Goal: Task Accomplishment & Management: Understand process/instructions

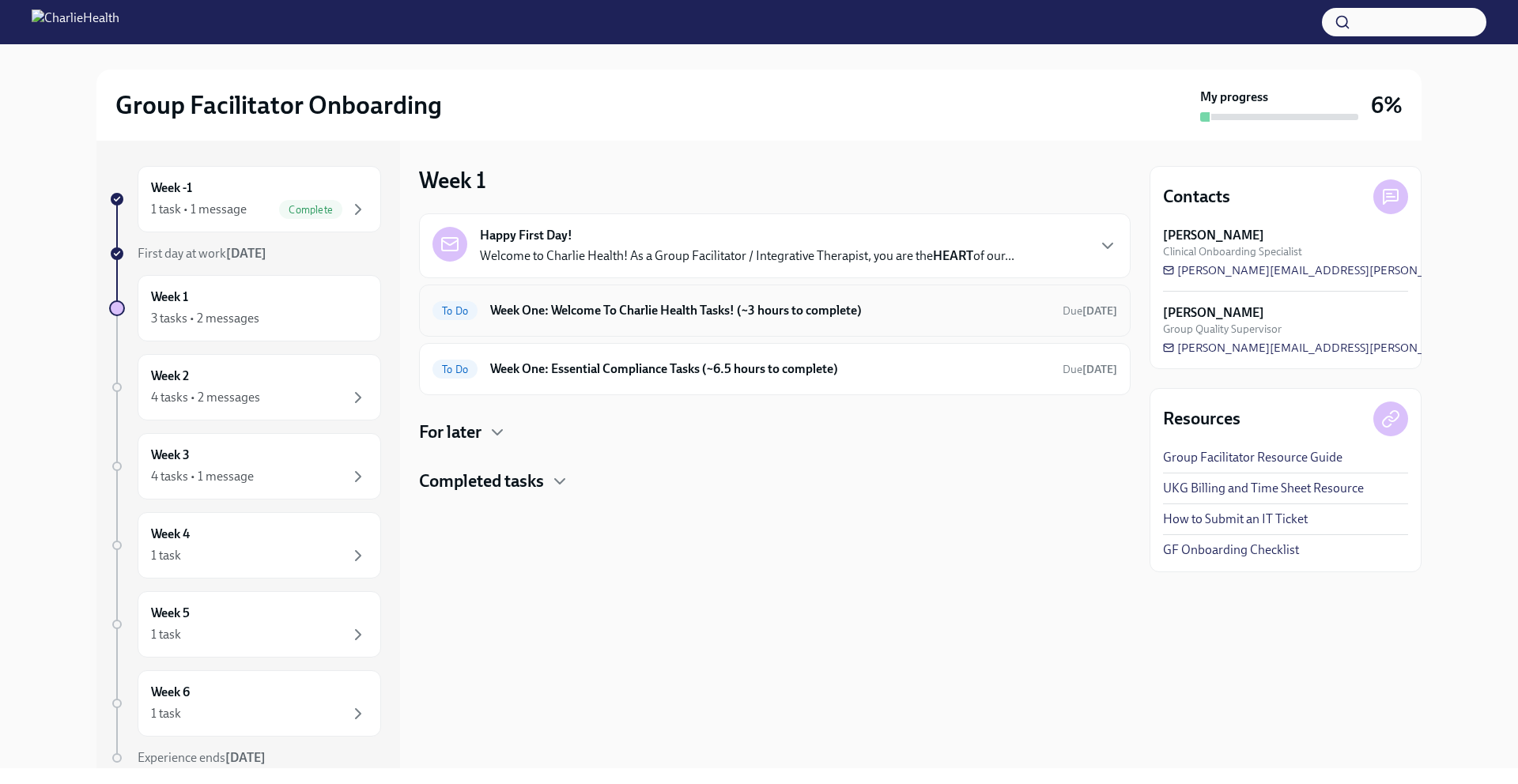
click at [664, 298] on div "To Do Week One: Welcome To Charlie Health Tasks! (~3 hours to complete) Due [DA…" at bounding box center [775, 311] width 685 height 25
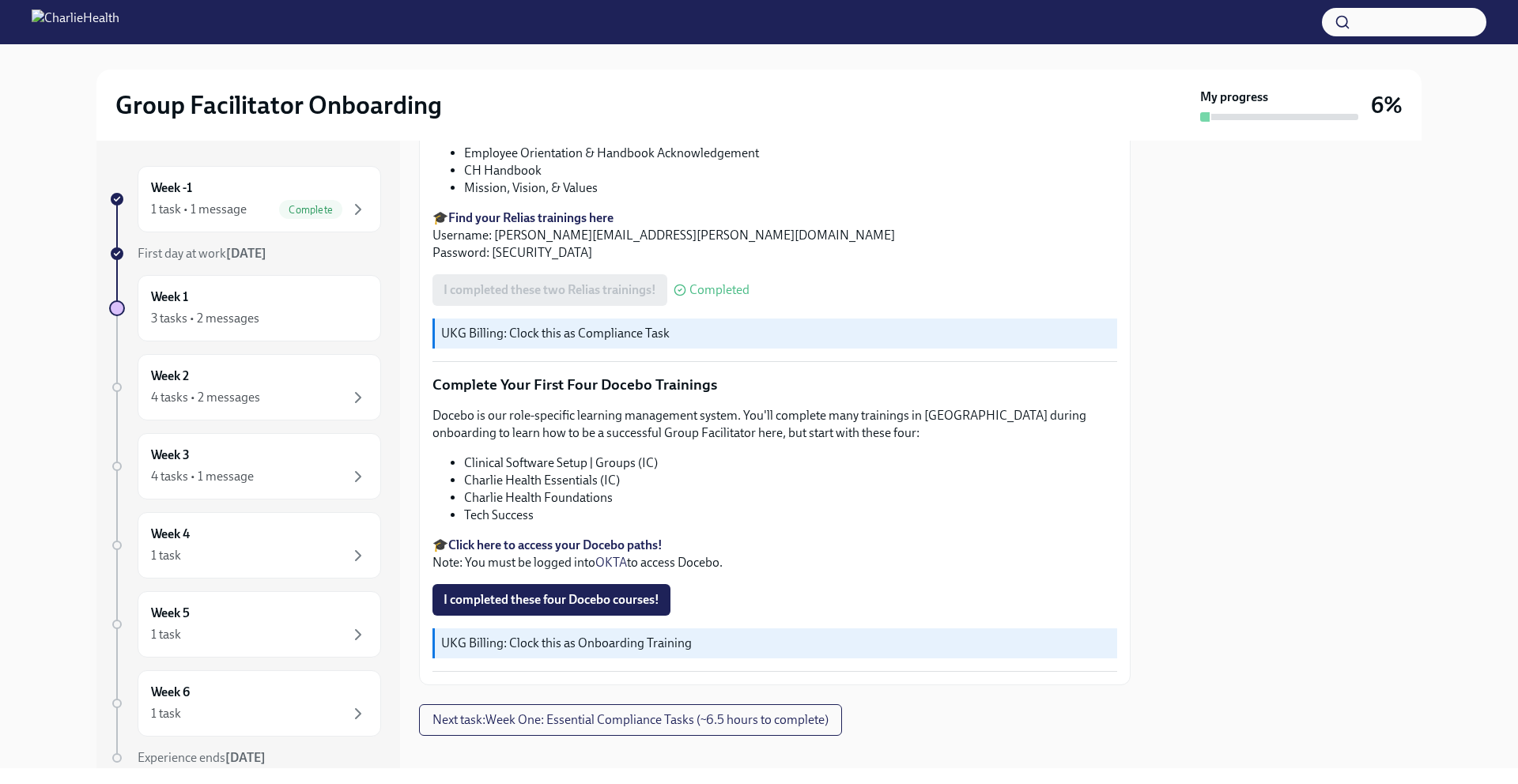
scroll to position [2032, 0]
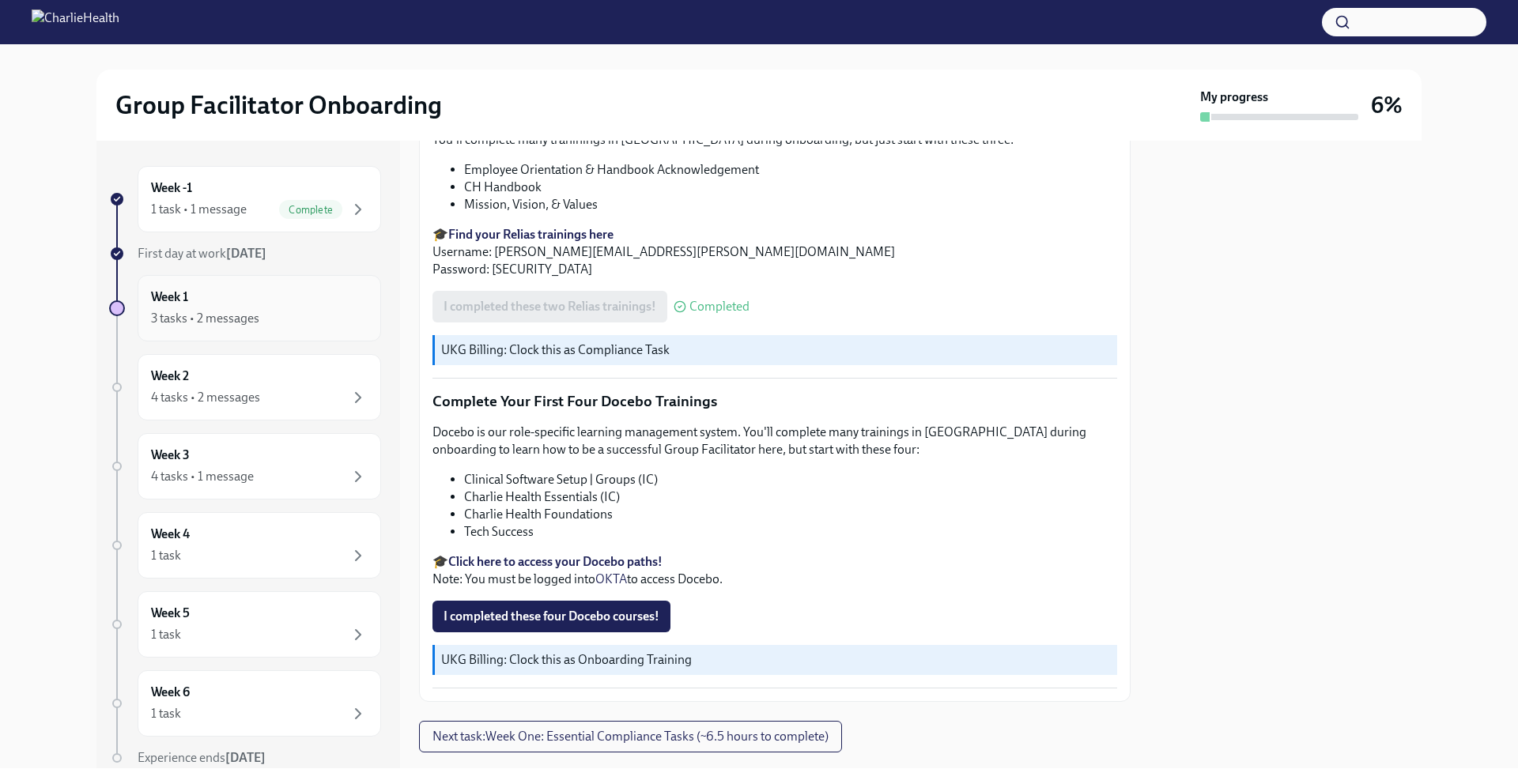
click at [252, 314] on div "3 tasks • 2 messages" at bounding box center [205, 318] width 109 height 17
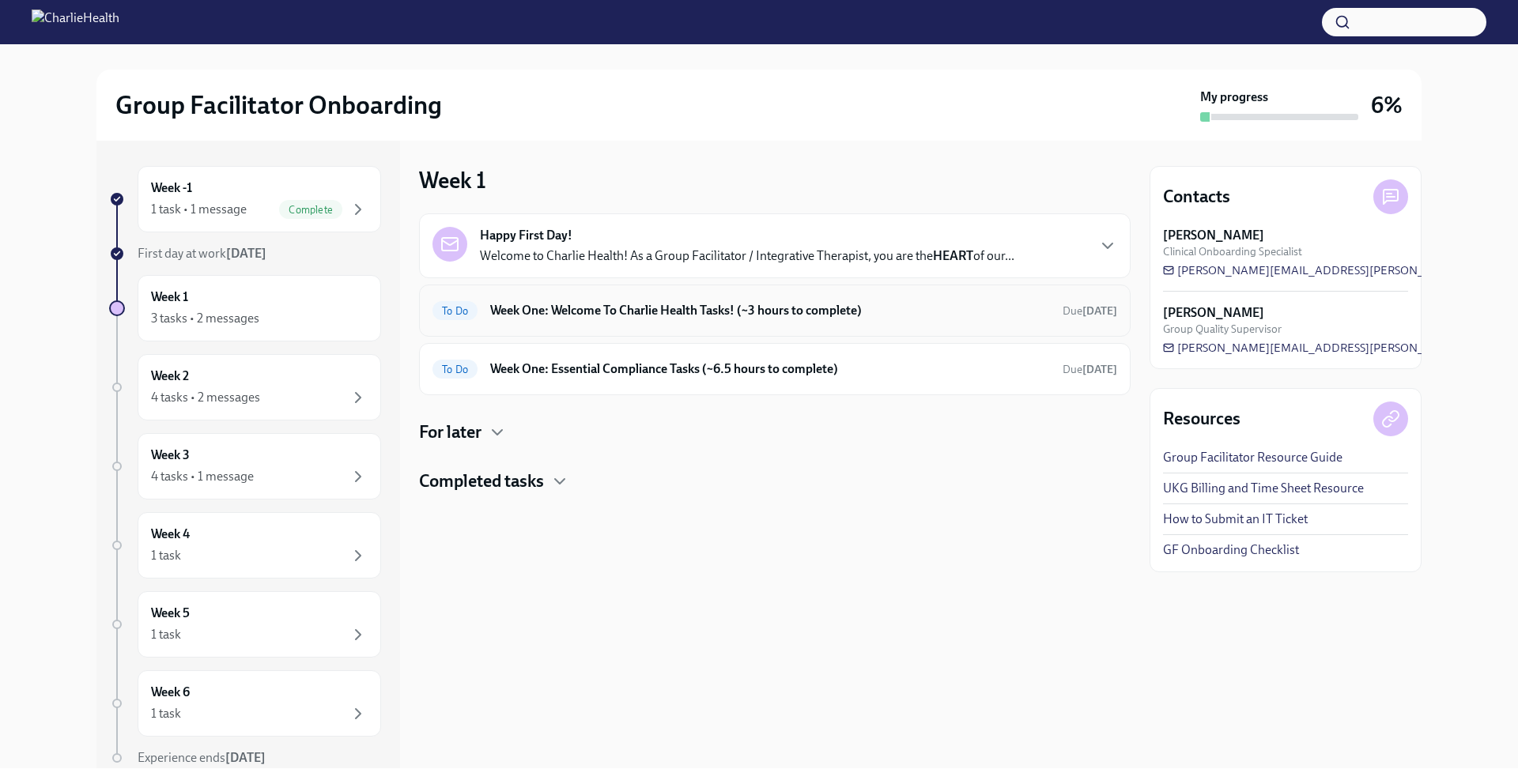
click at [592, 294] on div "To Do Week One: Welcome To Charlie Health Tasks! (~3 hours to complete) Due [DA…" at bounding box center [775, 310] width 712 height 52
click at [619, 322] on div "To Do Week One: Welcome To Charlie Health Tasks! (~3 hours to complete) Due [DA…" at bounding box center [775, 311] width 685 height 25
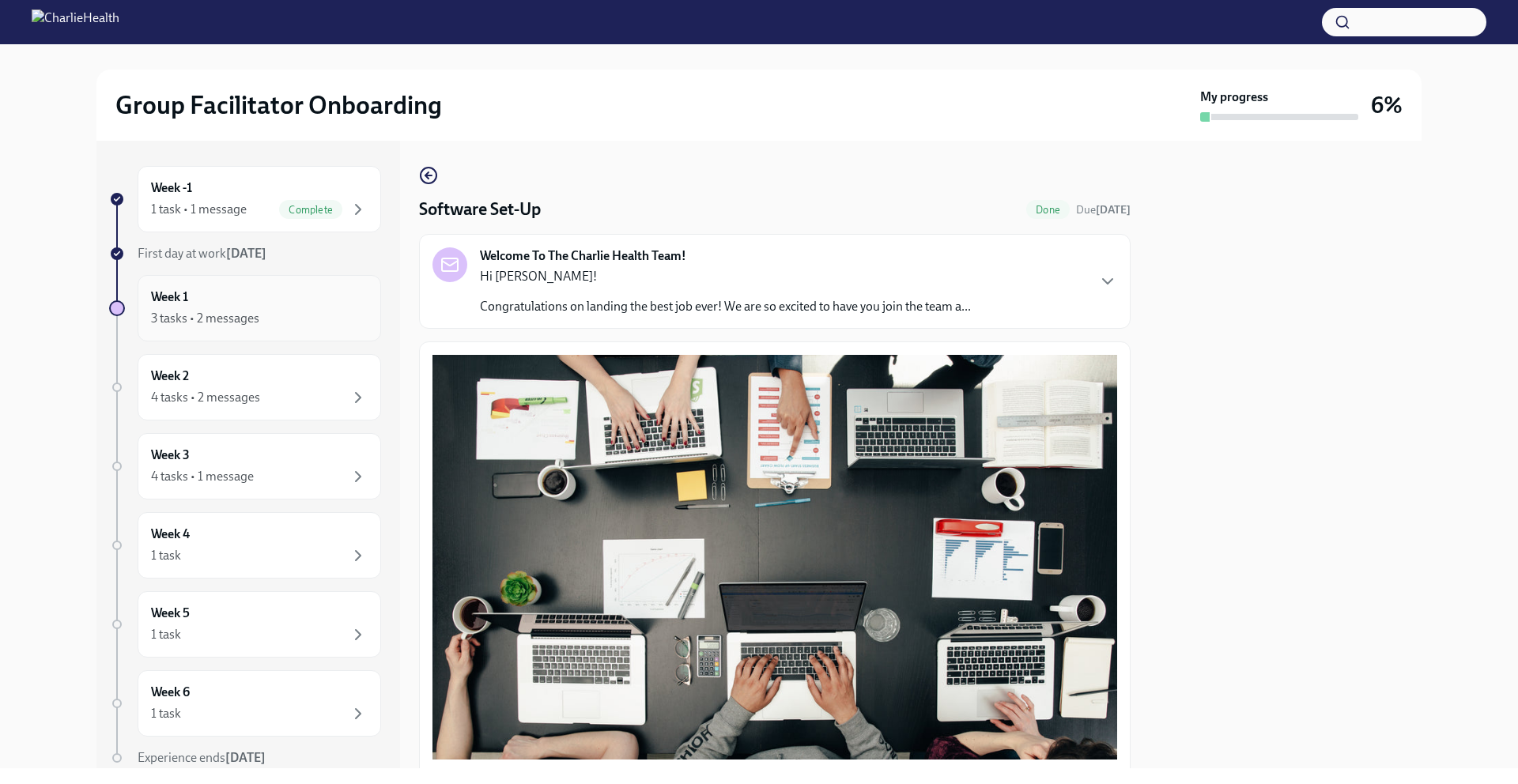
click at [277, 294] on div "Week 1 3 tasks • 2 messages" at bounding box center [259, 308] width 216 height 40
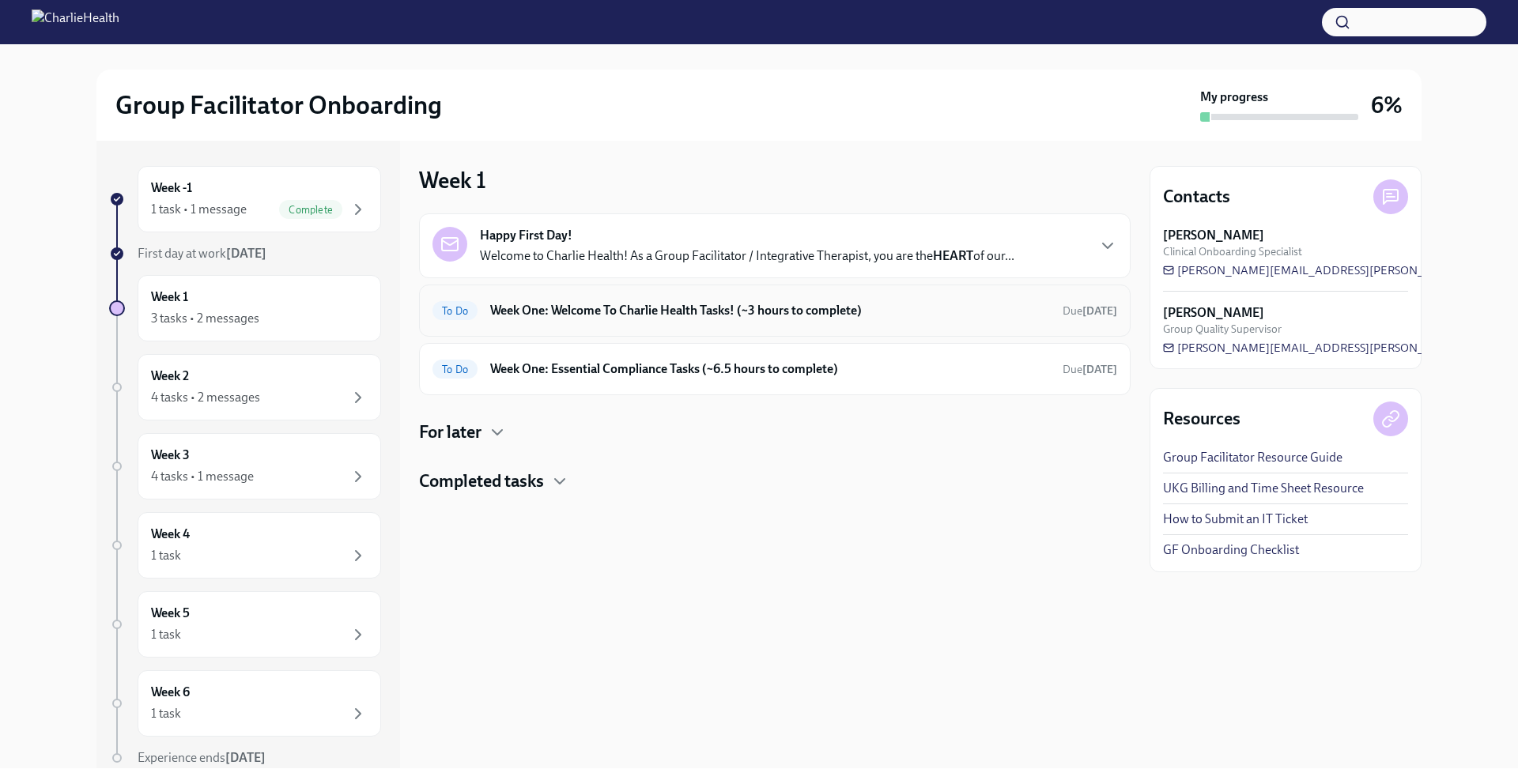
click at [936, 322] on div "To Do Week One: Welcome To Charlie Health Tasks! (~3 hours to complete) Due [DA…" at bounding box center [775, 311] width 685 height 25
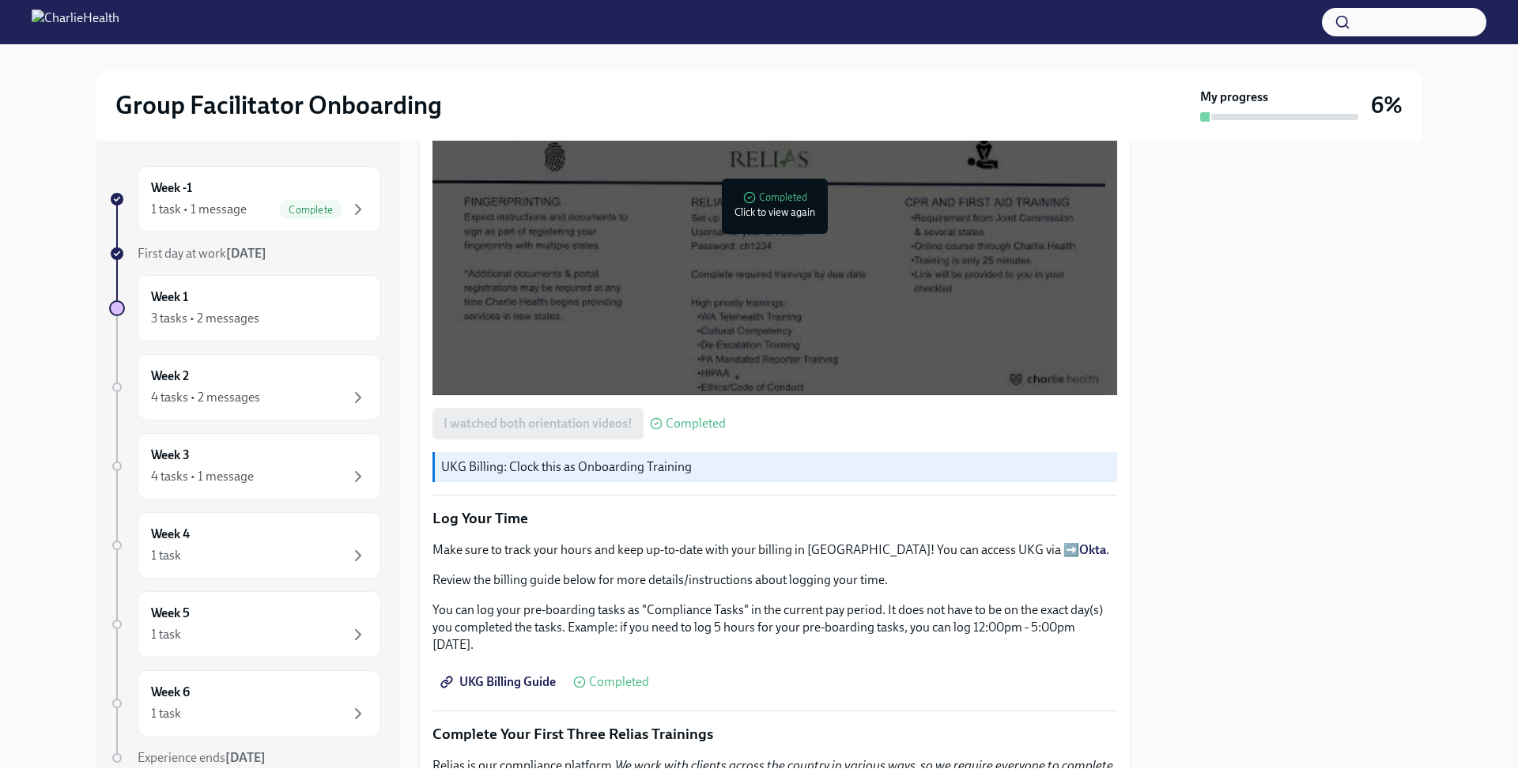
scroll to position [1336, 0]
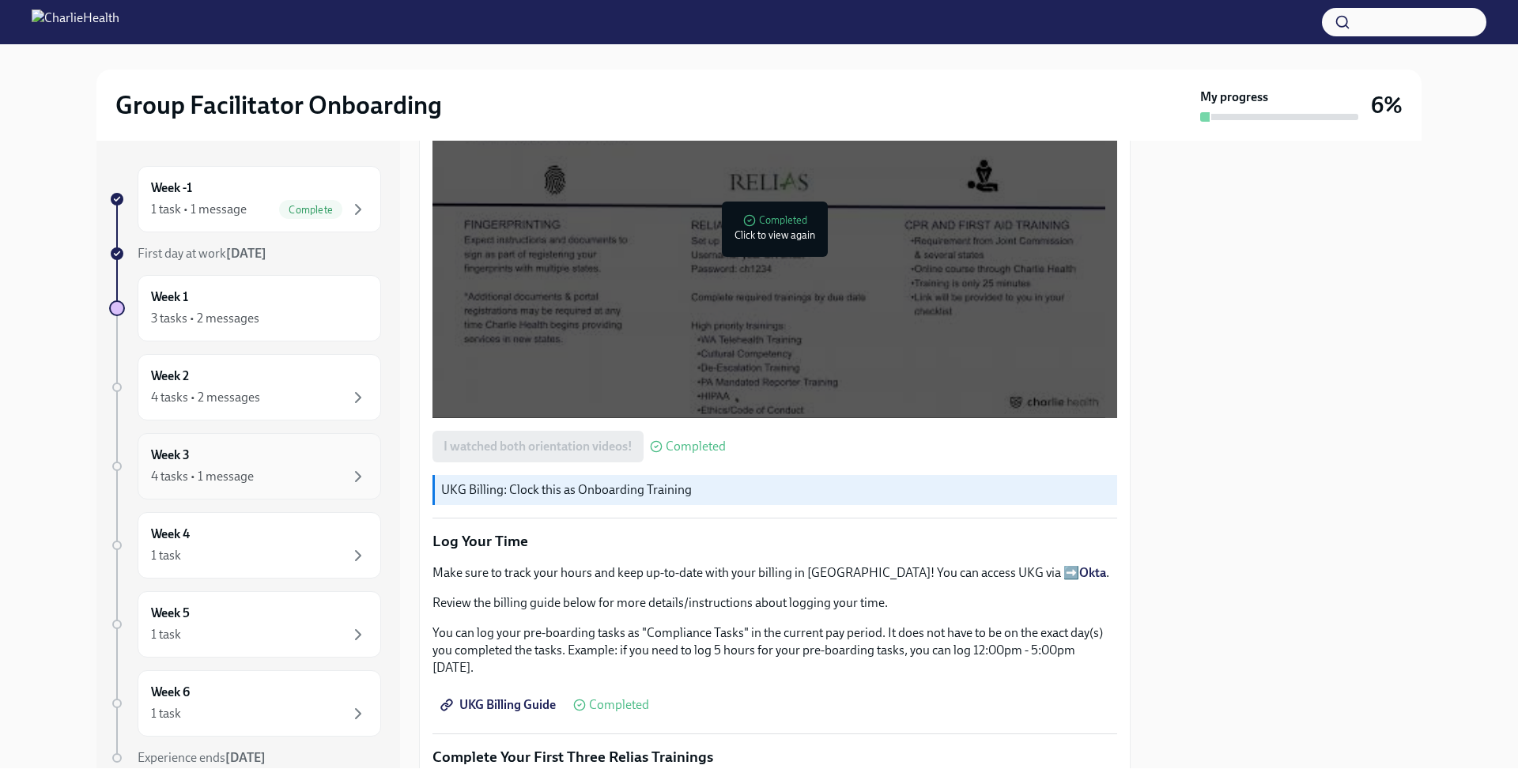
click at [252, 468] on div "4 tasks • 1 message" at bounding box center [202, 477] width 103 height 17
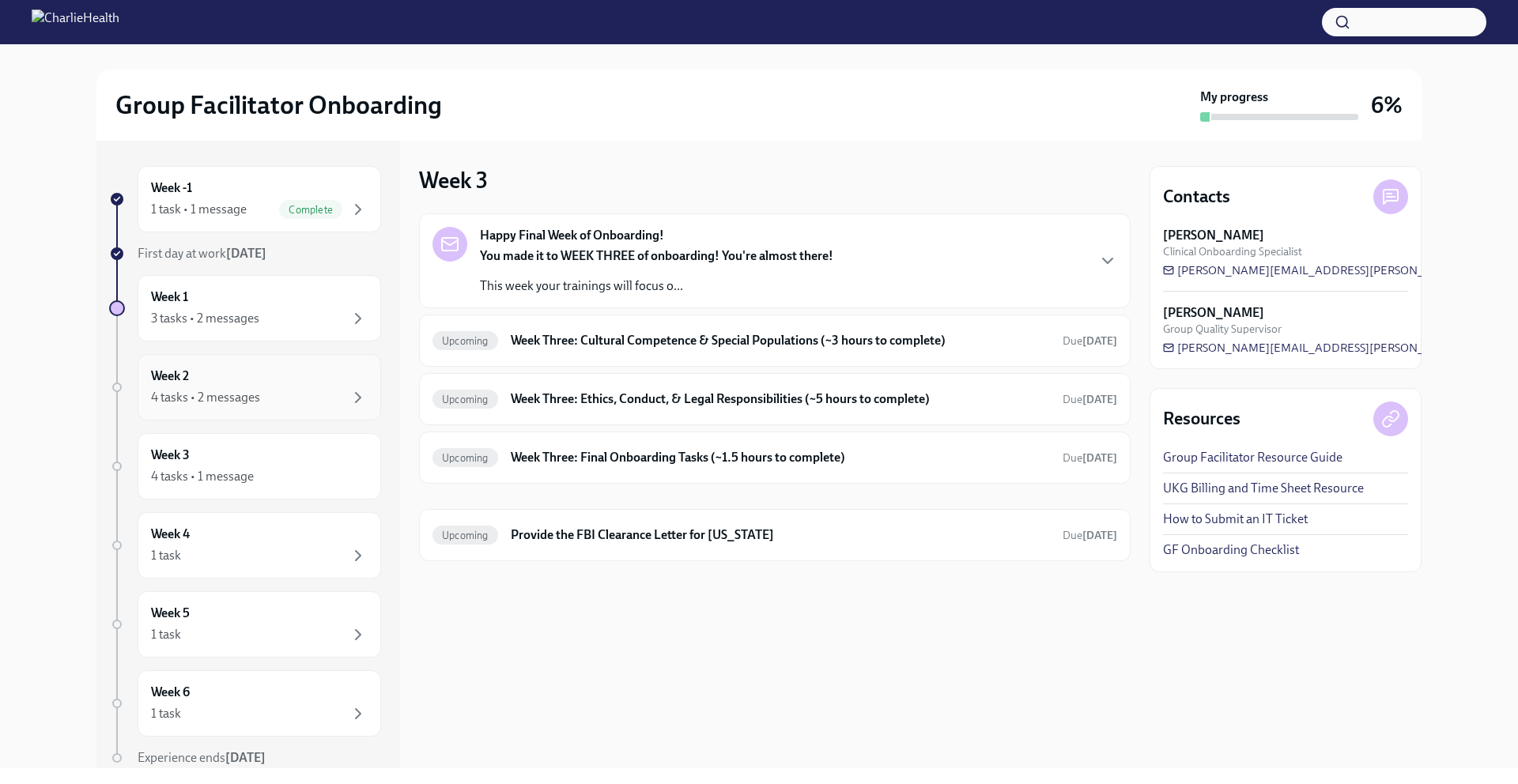
click at [254, 397] on div "4 tasks • 2 messages" at bounding box center [205, 397] width 109 height 17
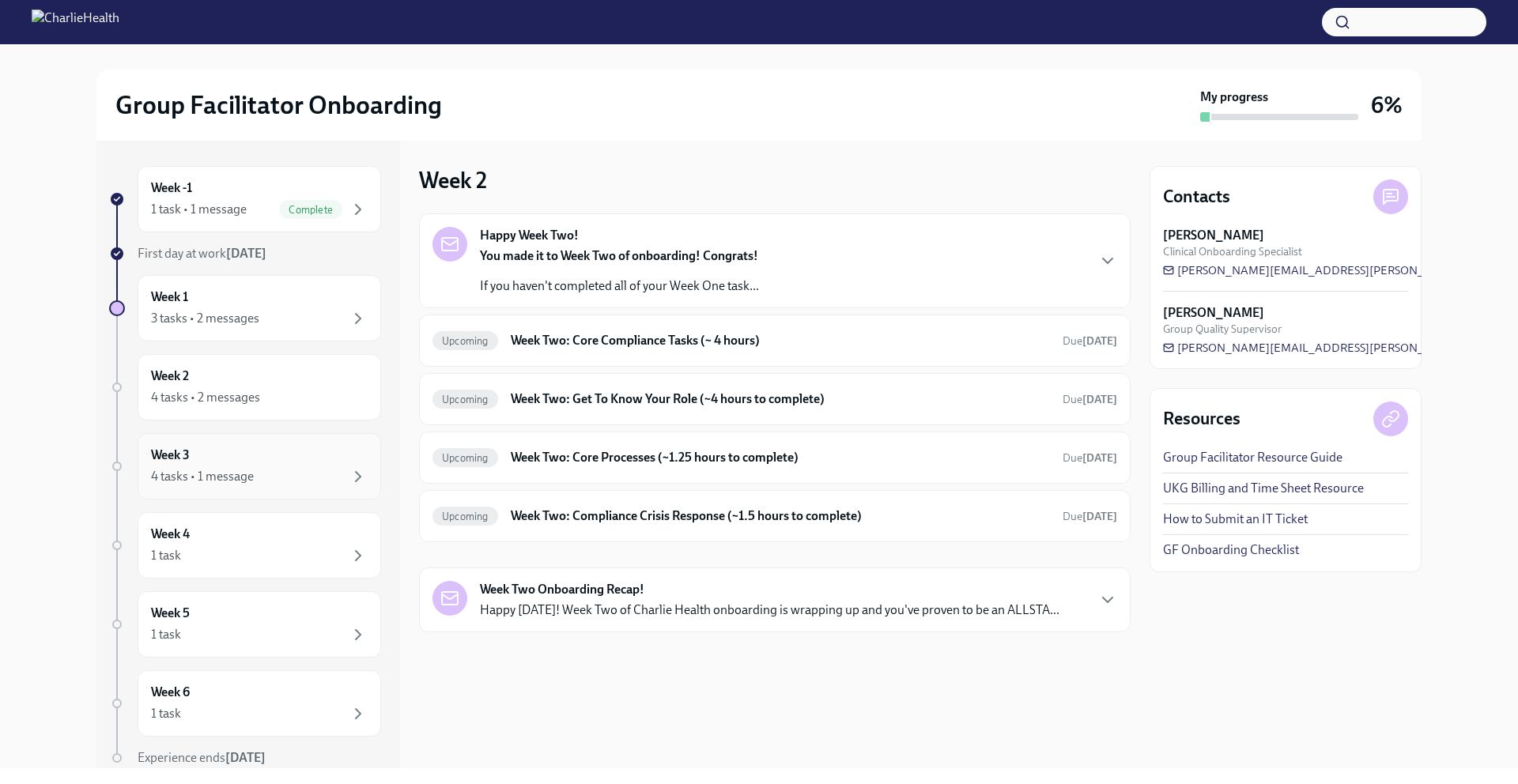
click at [295, 468] on div "4 tasks • 1 message" at bounding box center [259, 477] width 216 height 19
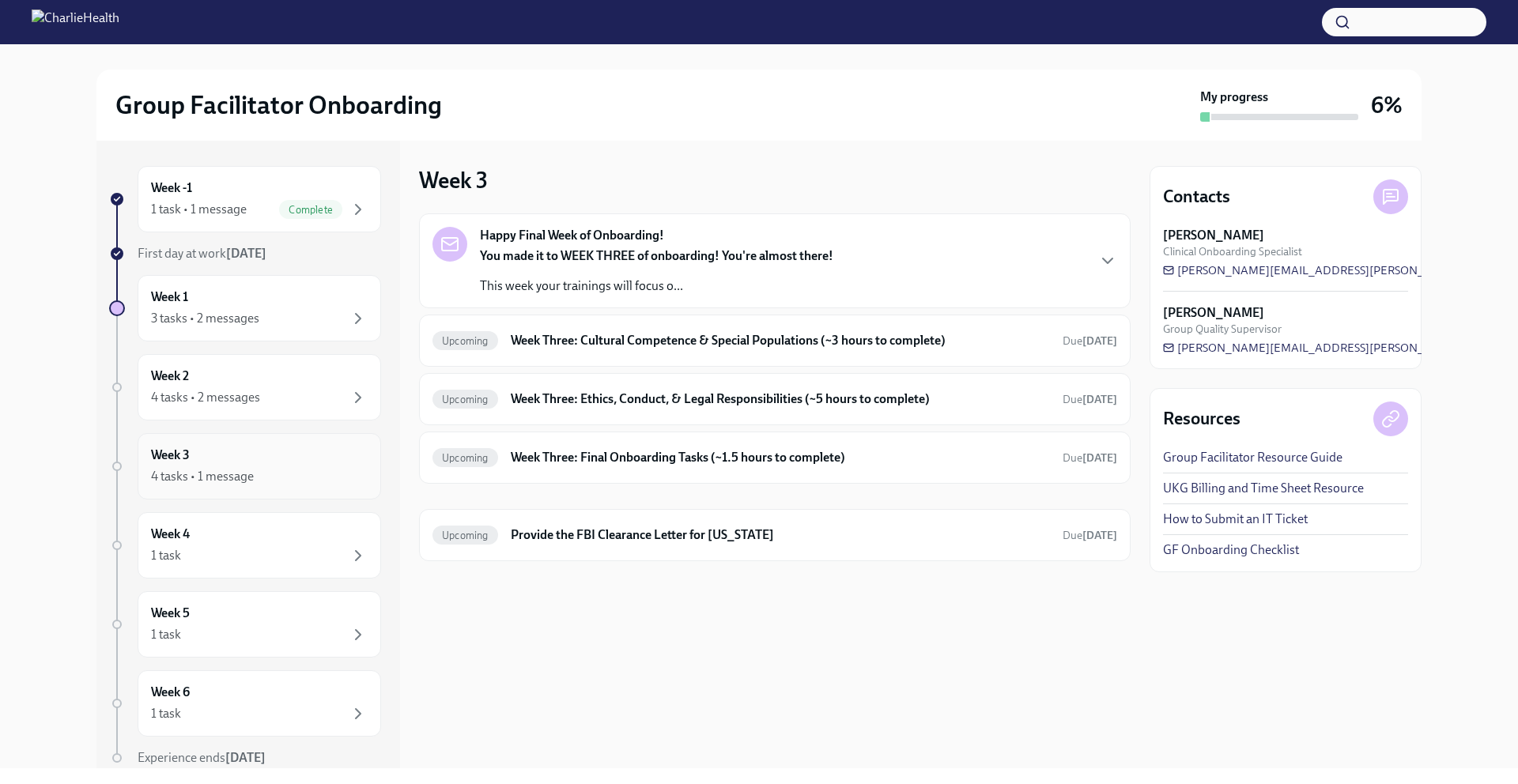
click at [311, 482] on div "4 tasks • 1 message" at bounding box center [259, 477] width 216 height 19
click at [285, 378] on div "Week 2 4 tasks • 2 messages" at bounding box center [259, 387] width 216 height 40
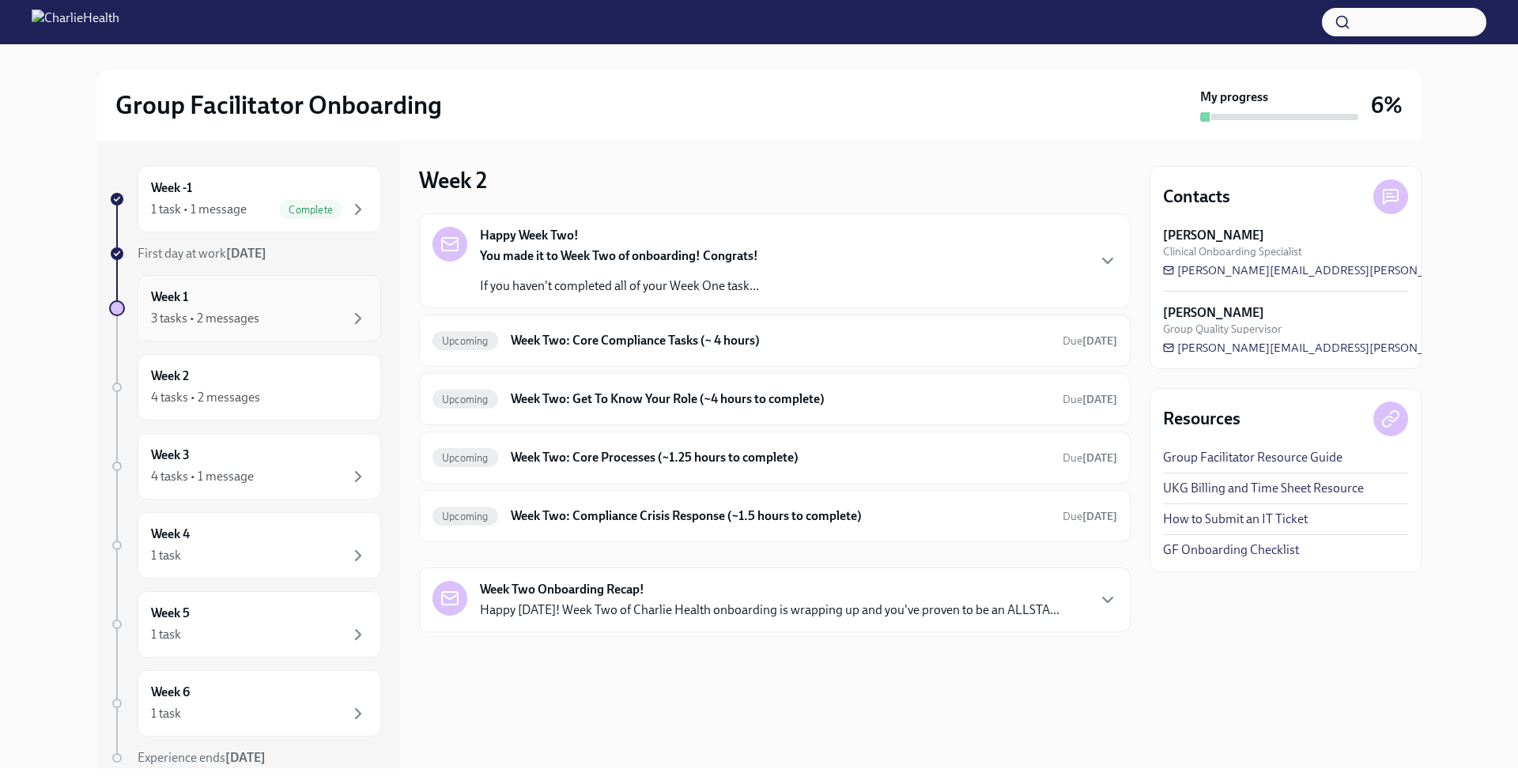
click at [267, 323] on div "3 tasks • 2 messages" at bounding box center [259, 318] width 216 height 19
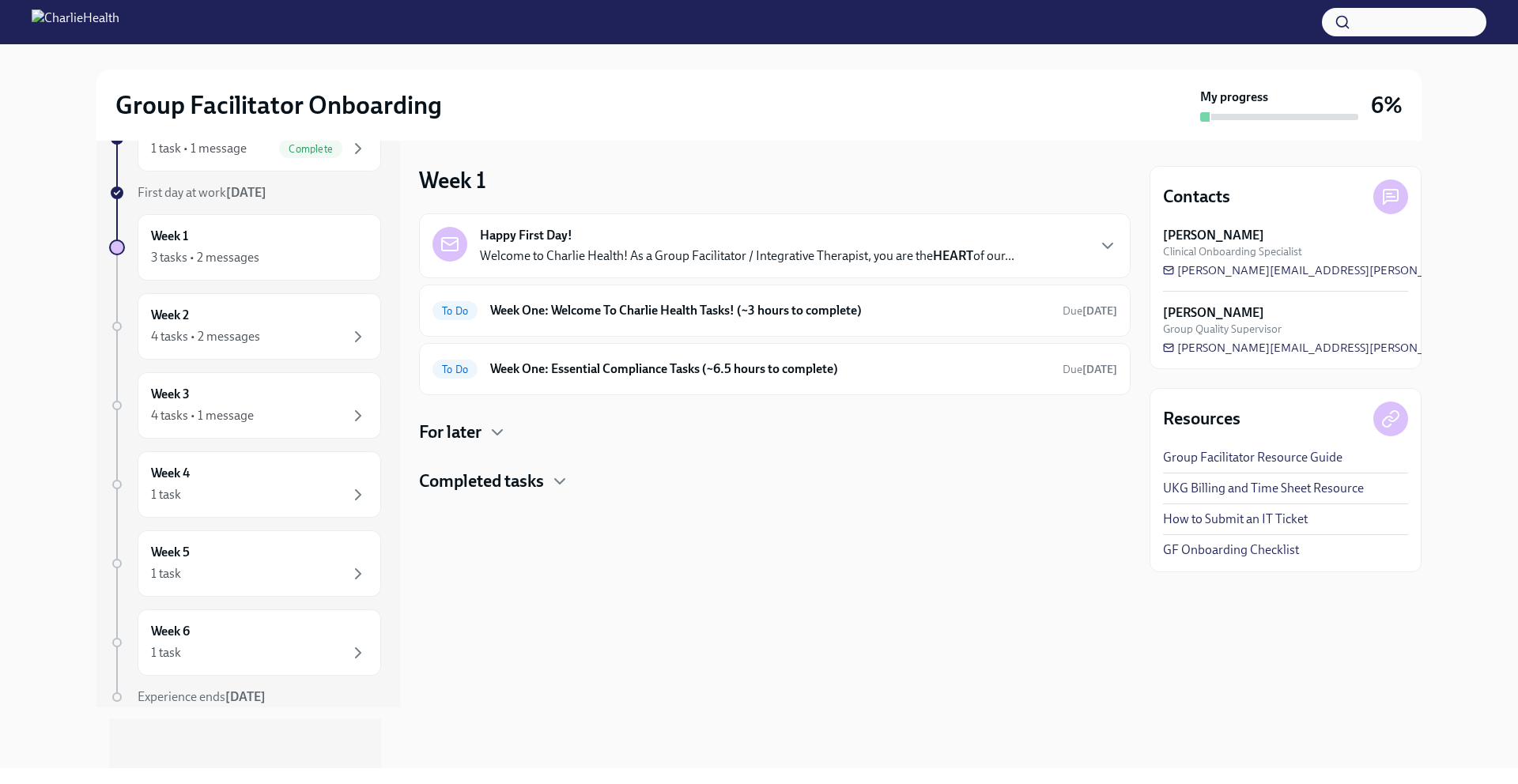
scroll to position [62, 0]
click at [321, 486] on div "1 task" at bounding box center [259, 494] width 216 height 19
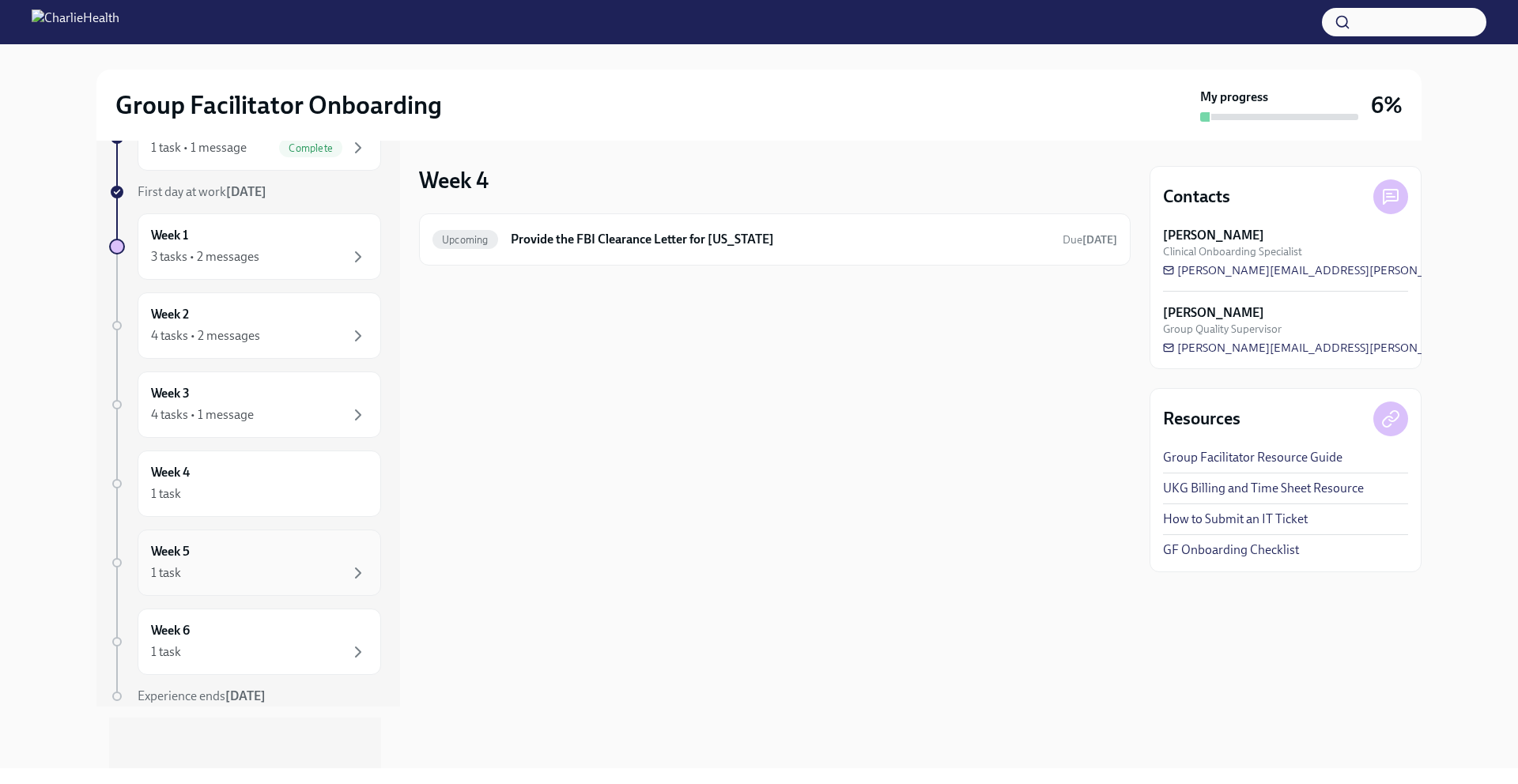
click at [330, 567] on div "1 task" at bounding box center [259, 573] width 216 height 19
click at [328, 636] on div "Week 6 1 task" at bounding box center [259, 641] width 216 height 40
click at [229, 324] on div "Week 2 4 tasks • 2 messages" at bounding box center [259, 326] width 216 height 40
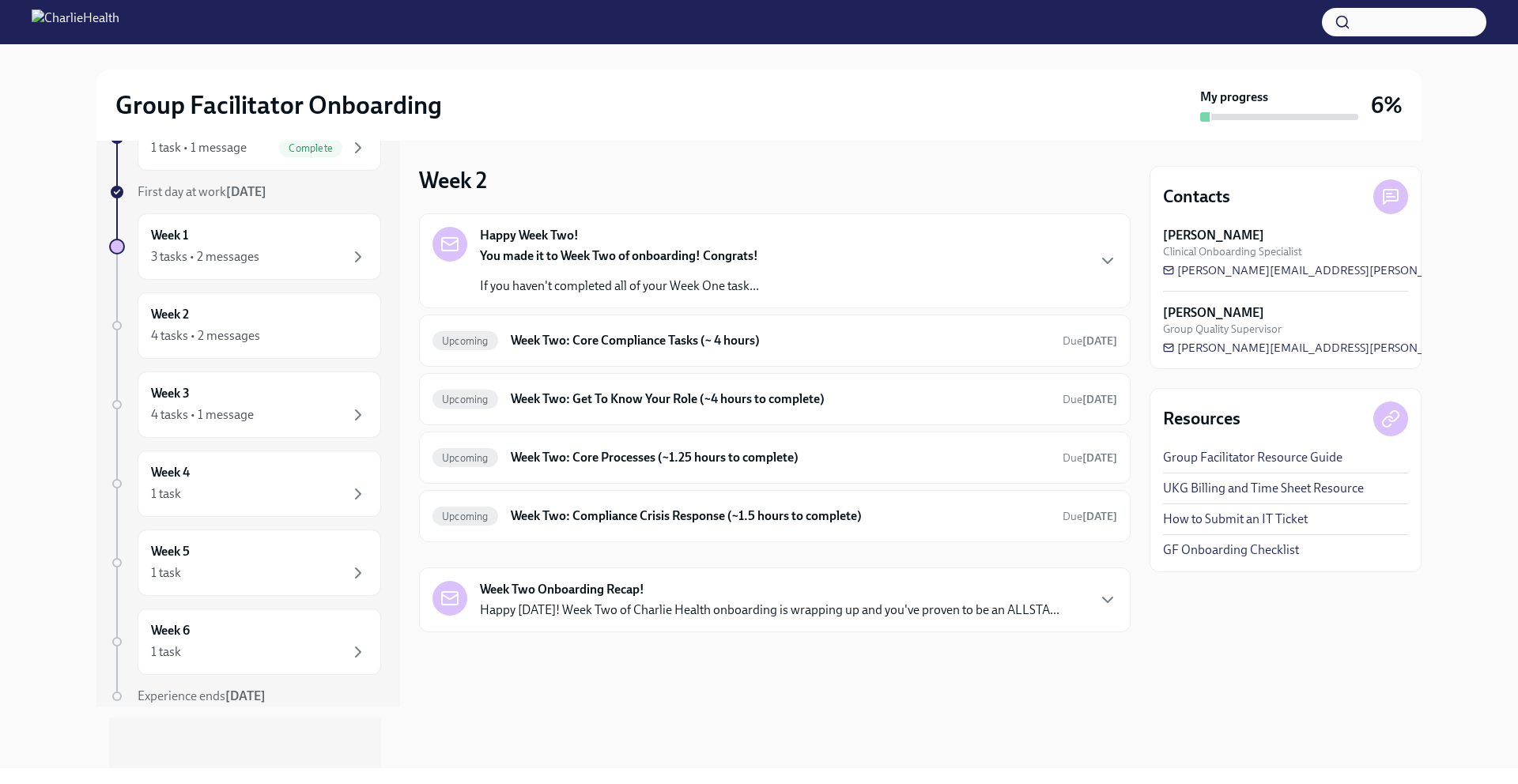
click at [619, 270] on div "You made it to Week Two of onboarding! Congrats! If you haven't completed all o…" at bounding box center [619, 272] width 279 height 48
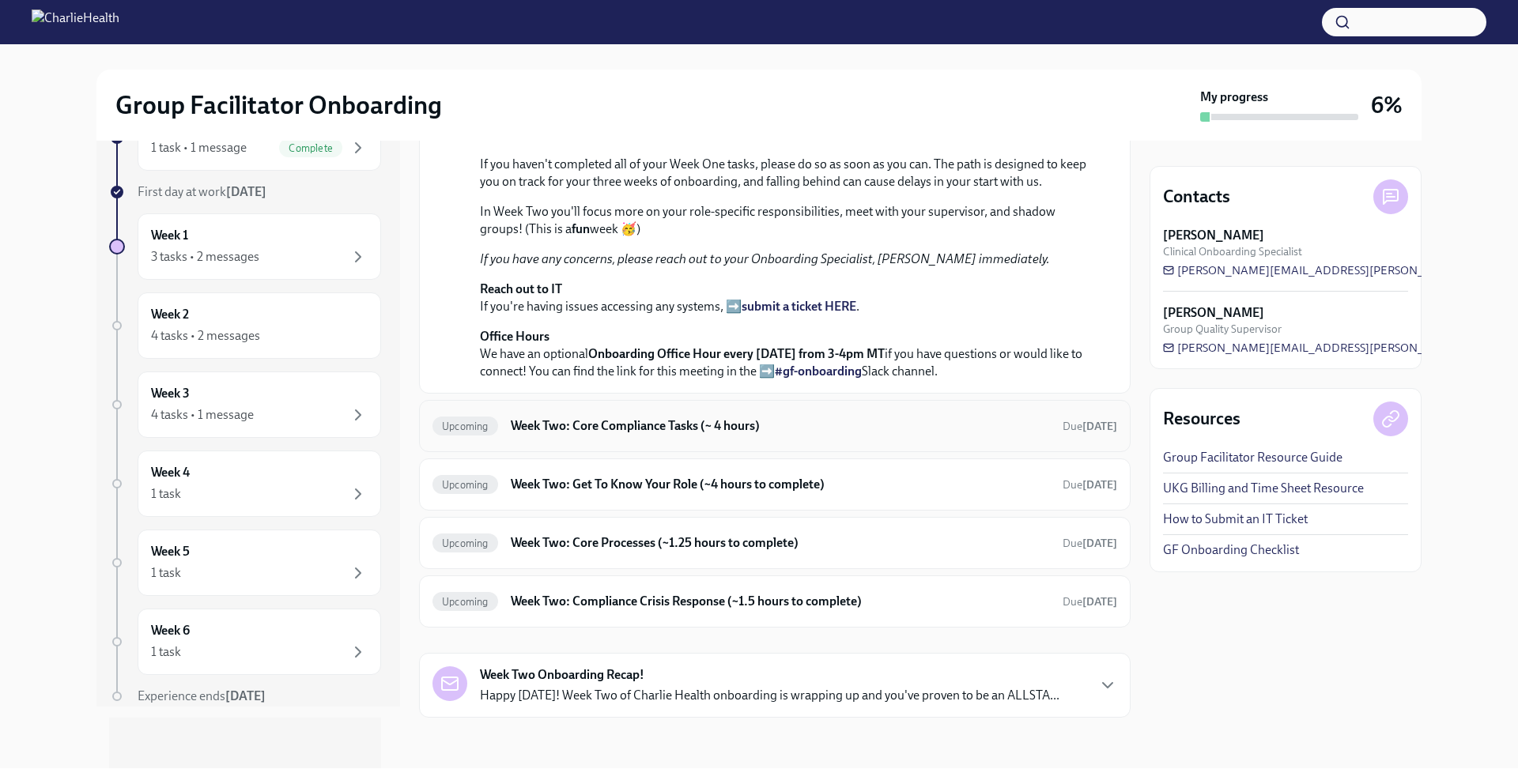
scroll to position [434, 0]
click at [666, 434] on h6 "Week Two: Core Compliance Tasks (~ 4 hours)" at bounding box center [780, 426] width 539 height 17
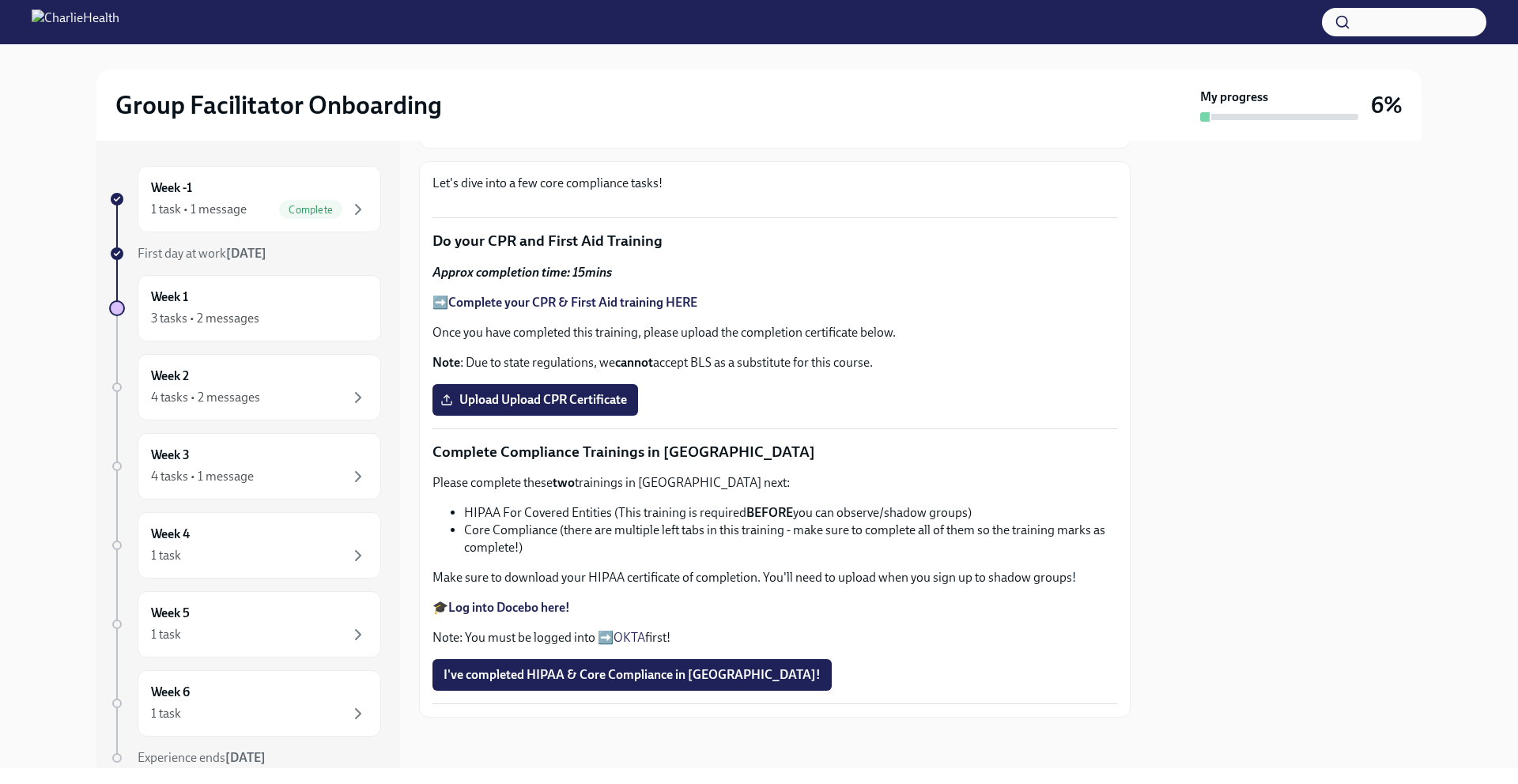
scroll to position [853, 0]
